Goal: Find specific page/section: Find specific page/section

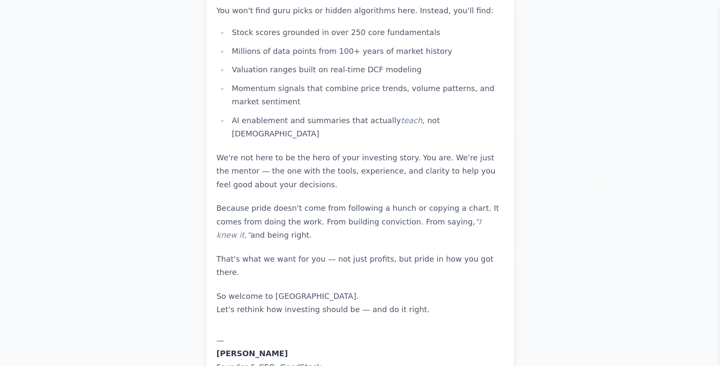
scroll to position [2545, 0]
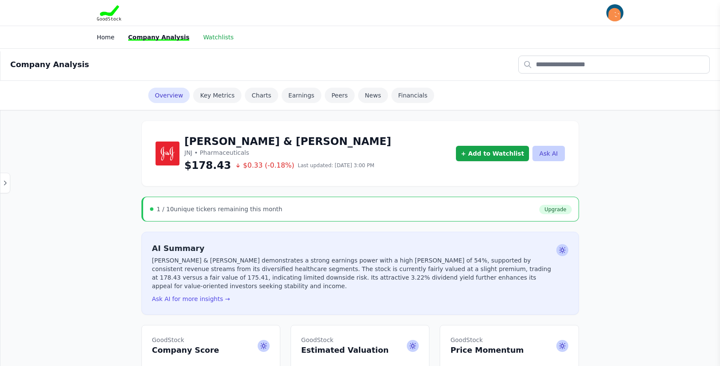
click at [207, 37] on link "Watchlists" at bounding box center [218, 37] width 30 height 7
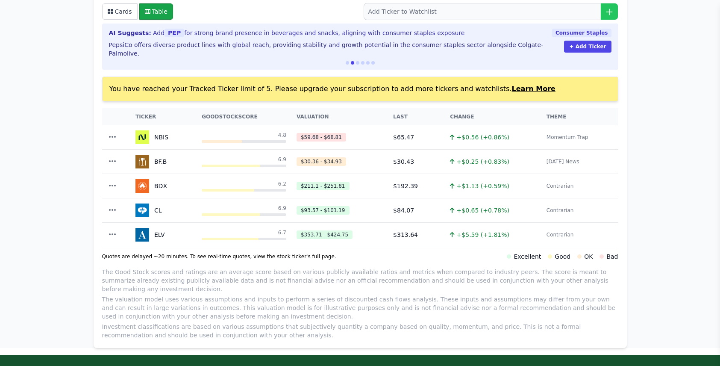
scroll to position [166, 0]
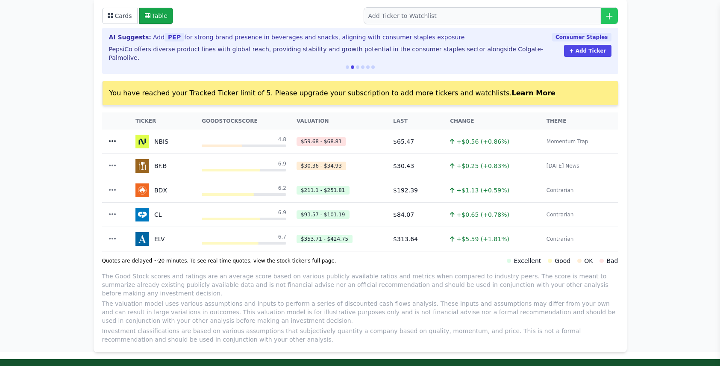
click at [109, 137] on icon "button" at bounding box center [112, 141] width 9 height 9
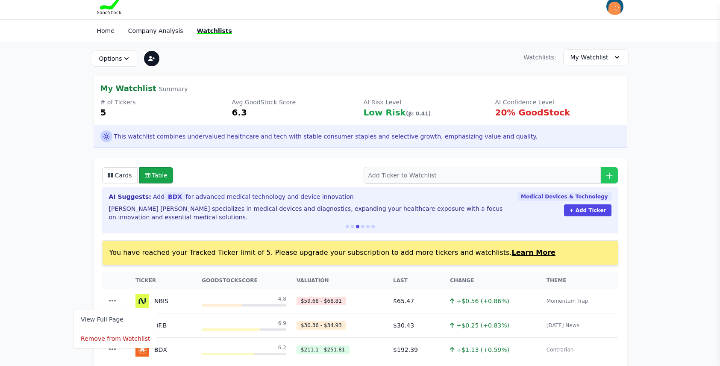
scroll to position [0, 0]
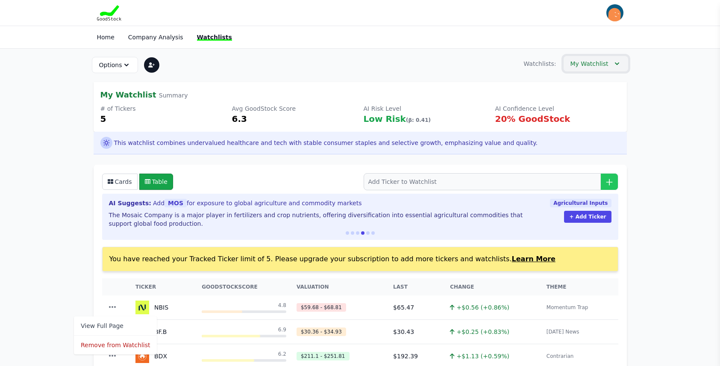
click at [622, 64] on button "My Watchlist" at bounding box center [595, 64] width 65 height 16
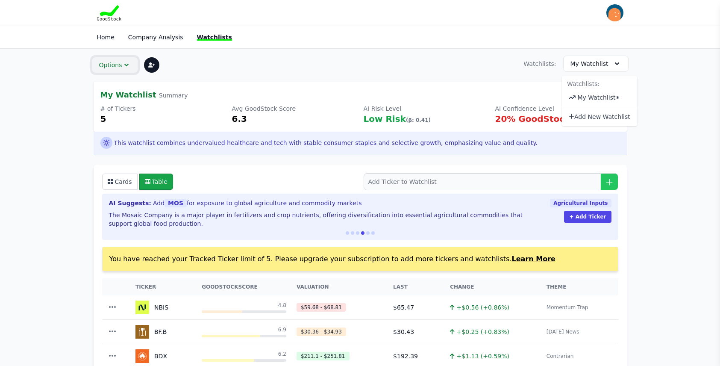
click at [127, 64] on icon "button" at bounding box center [126, 65] width 9 height 9
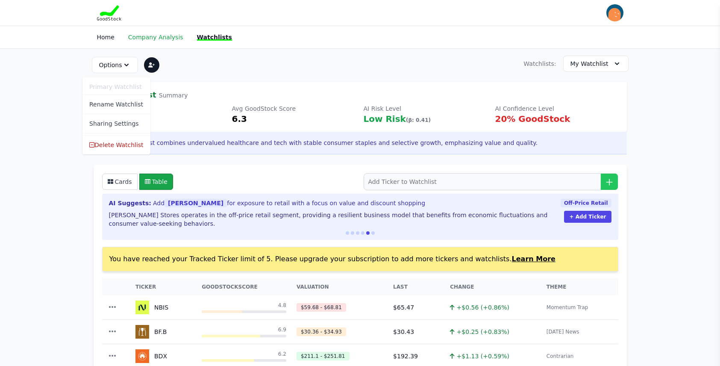
click at [148, 37] on link "Company Analysis" at bounding box center [155, 37] width 55 height 7
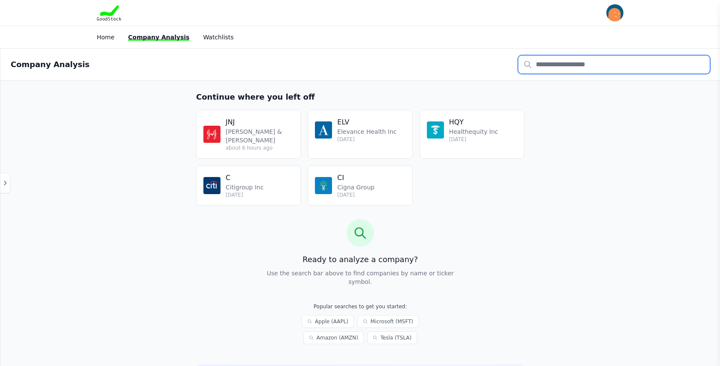
click at [590, 63] on input "text" at bounding box center [613, 65] width 191 height 18
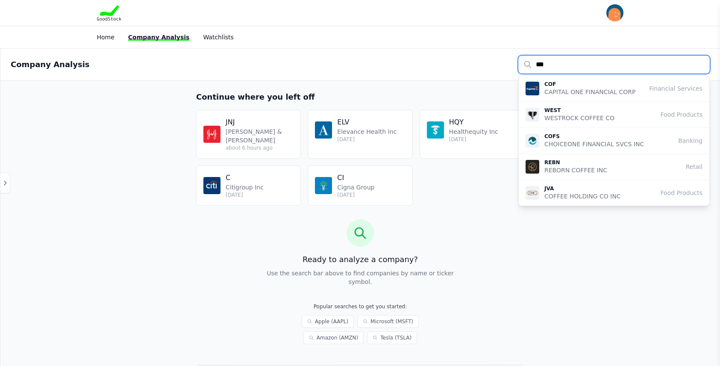
drag, startPoint x: 534, startPoint y: 62, endPoint x: 524, endPoint y: 61, distance: 10.3
click at [524, 61] on input "***" at bounding box center [613, 65] width 191 height 18
type input "***"
